Goal: Entertainment & Leisure: Consume media (video, audio)

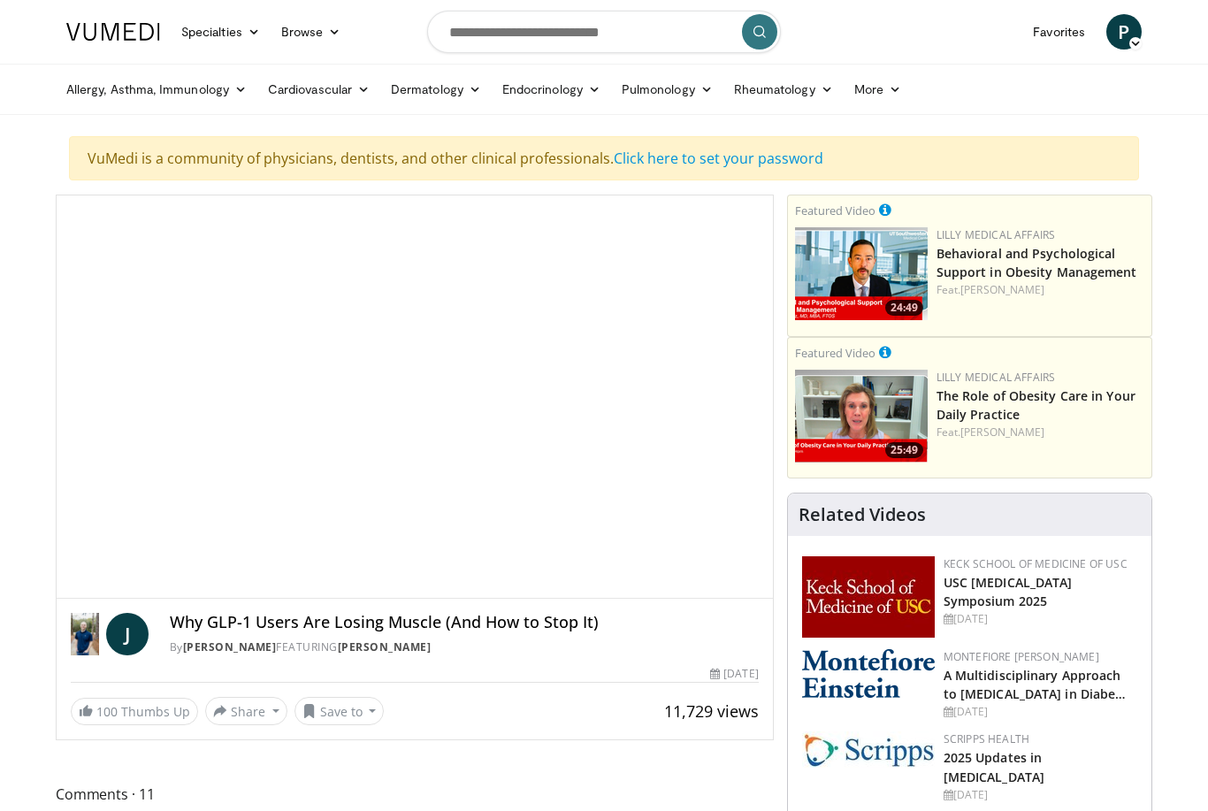
scroll to position [362, 0]
